Goal: Register for event/course

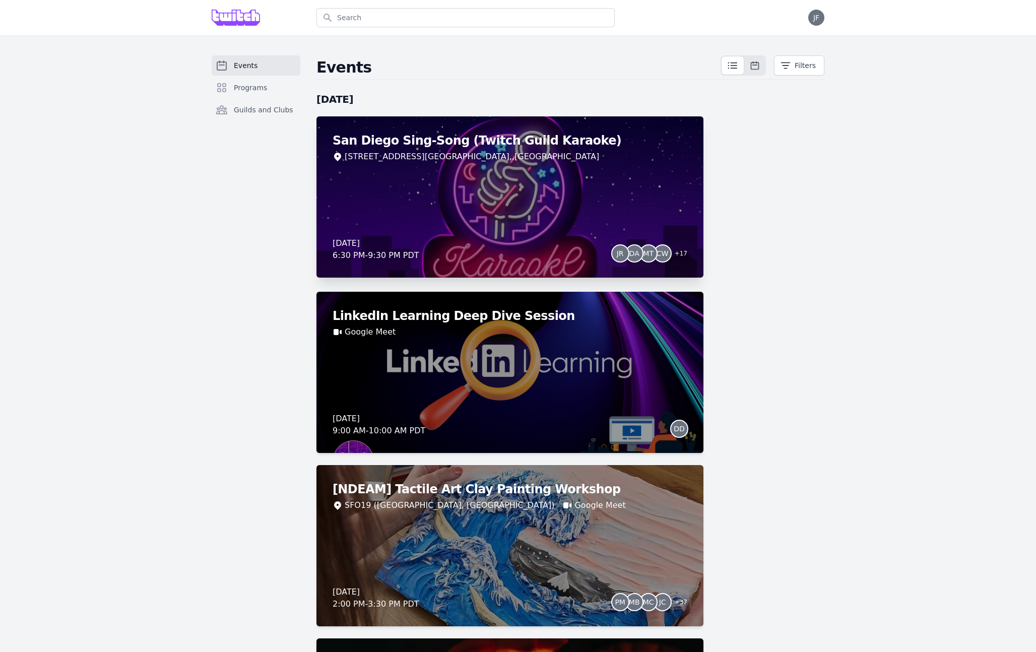
click at [523, 184] on div "San Diego Sing-Song (Twitch Guild Karaoke) 4428 Convoy Street VIP Room, , San D…" at bounding box center [510, 196] width 387 height 161
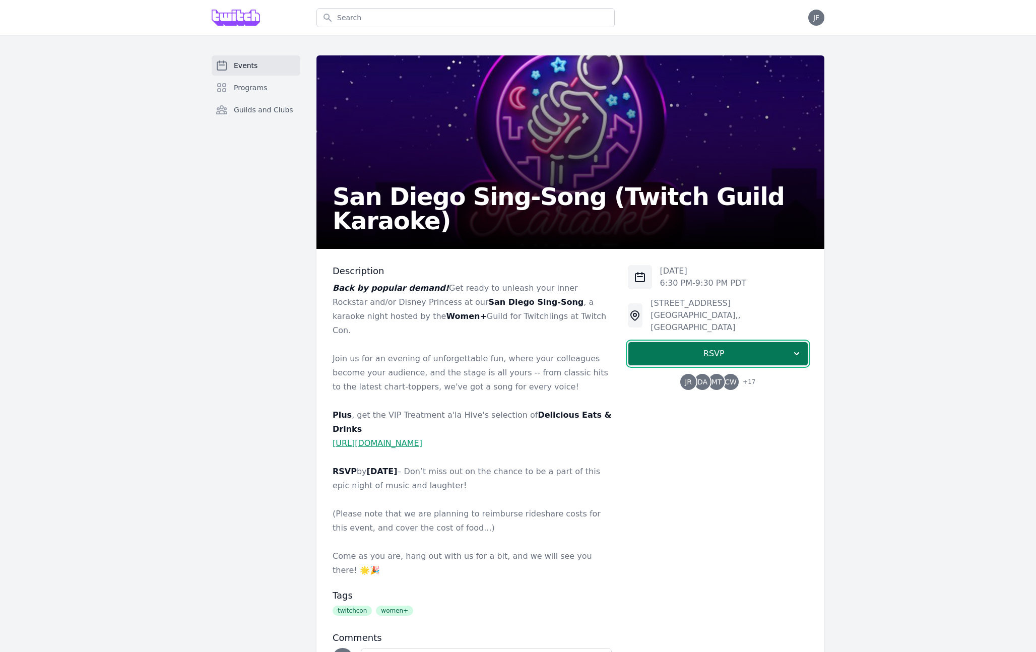
click at [685, 348] on span "RSVP" at bounding box center [714, 354] width 155 height 12
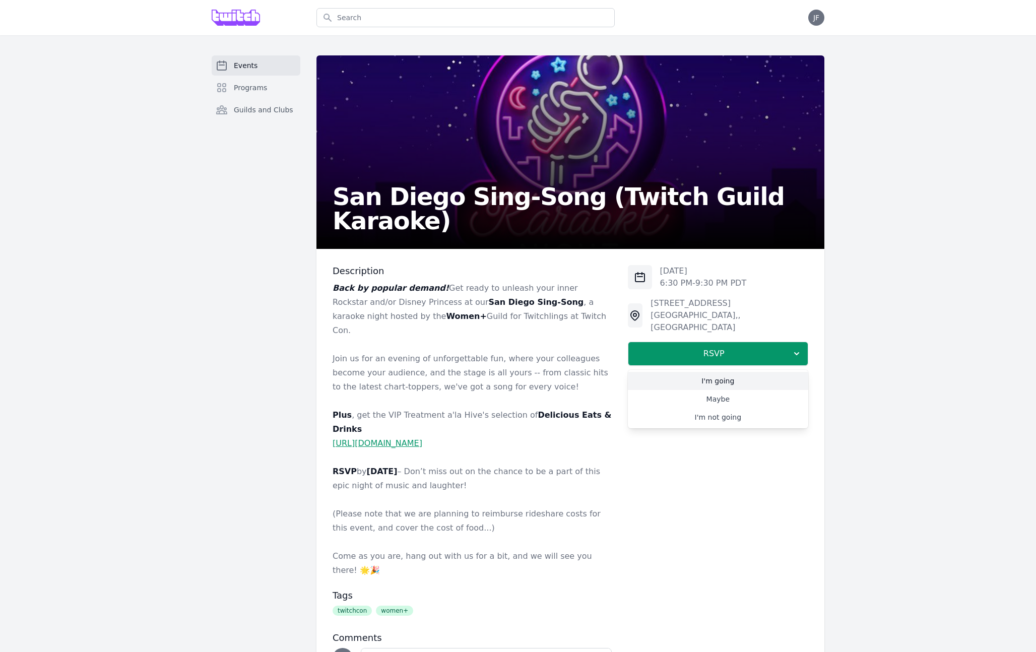
click at [702, 372] on link "I'm going" at bounding box center [718, 381] width 180 height 18
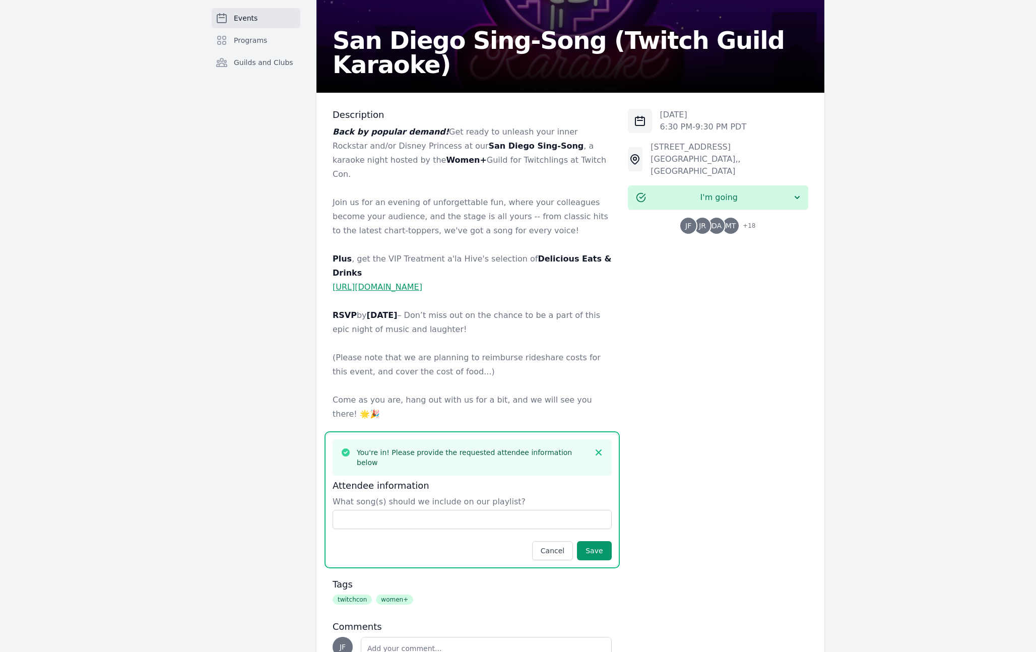
scroll to position [158, 0]
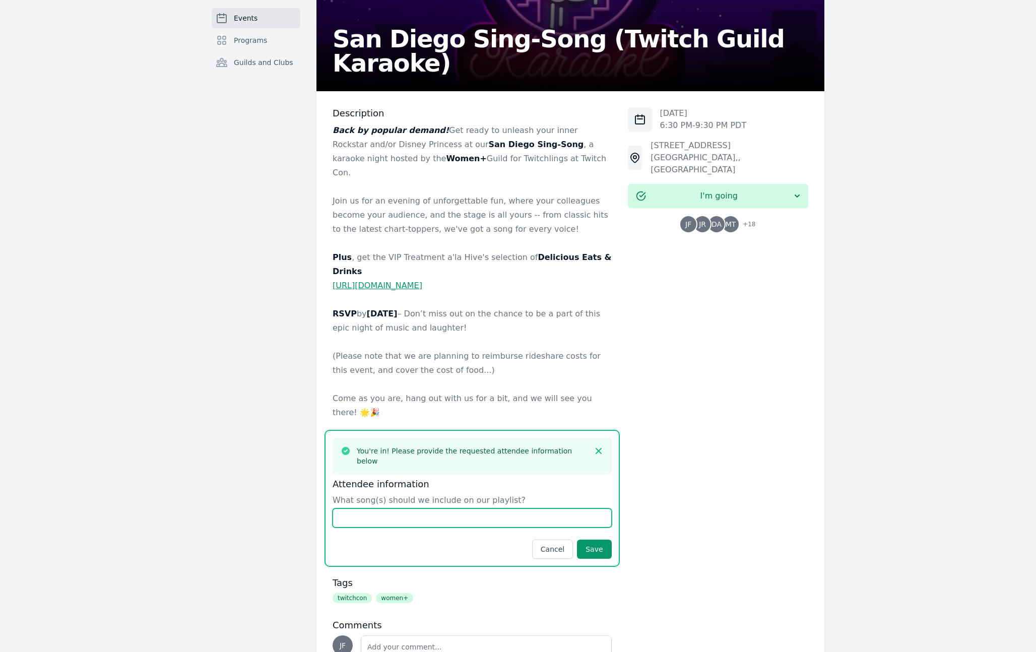
click at [395, 509] on input "What song(s) should we include on our playlist?" at bounding box center [472, 518] width 279 height 19
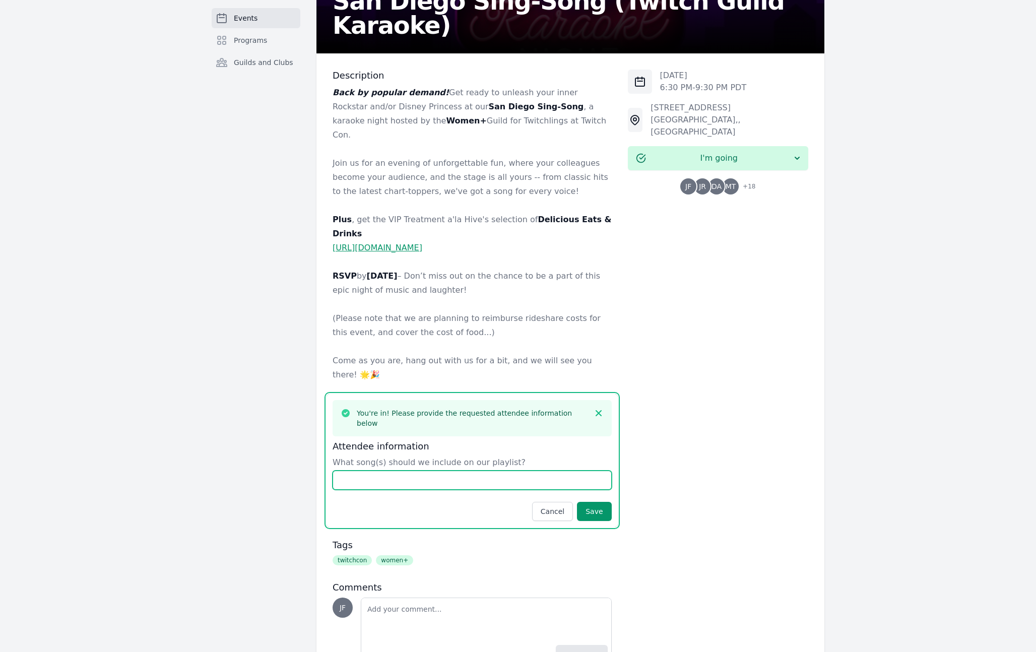
click at [414, 471] on input "What song(s) should we include on our playlist?" at bounding box center [472, 480] width 279 height 19
click at [596, 408] on icon "button" at bounding box center [599, 413] width 10 height 10
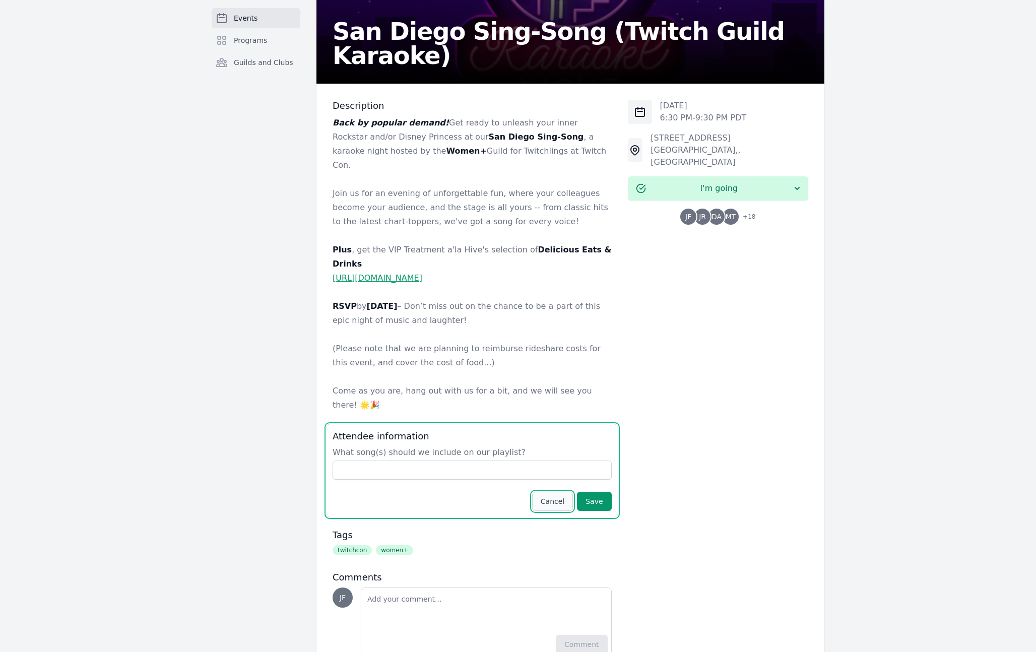
click at [559, 492] on button "Cancel" at bounding box center [552, 501] width 41 height 19
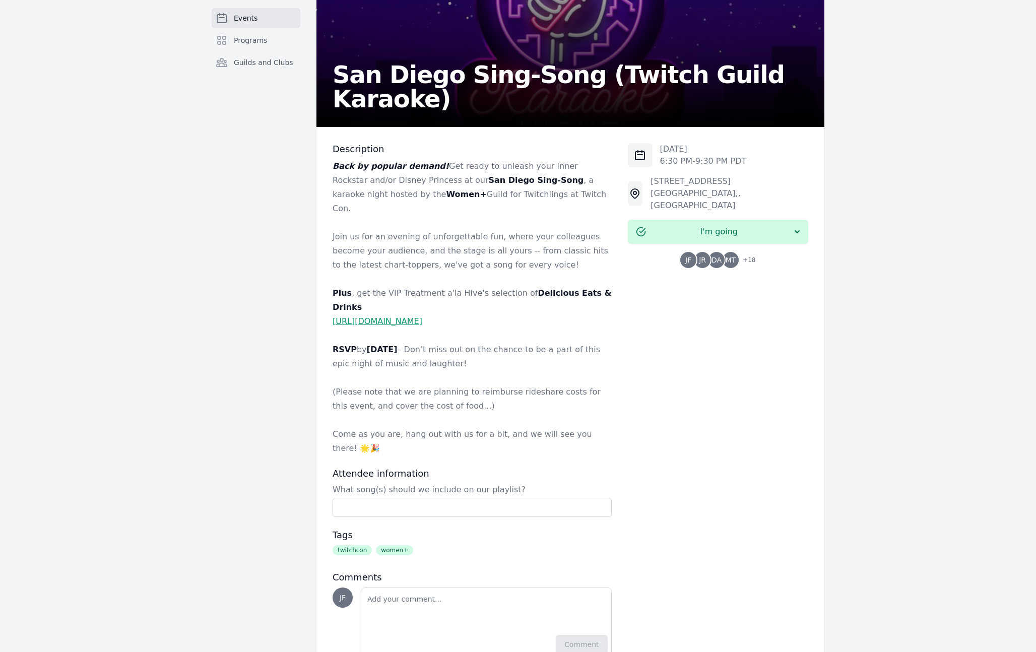
scroll to position [0, 0]
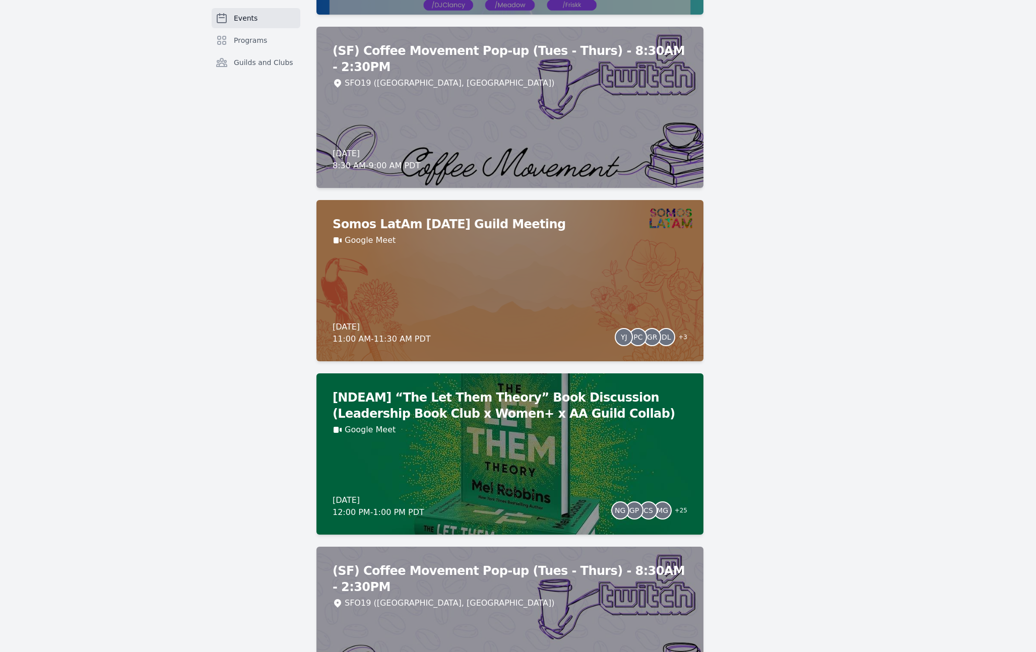
scroll to position [1658, 0]
